Goal: Book appointment/travel/reservation

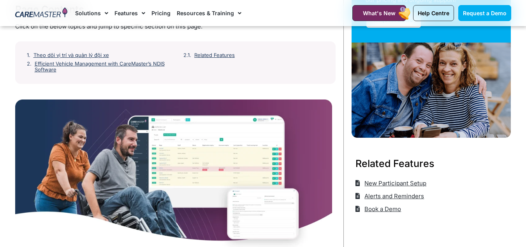
scroll to position [195, 0]
